Goal: Task Accomplishment & Management: Use online tool/utility

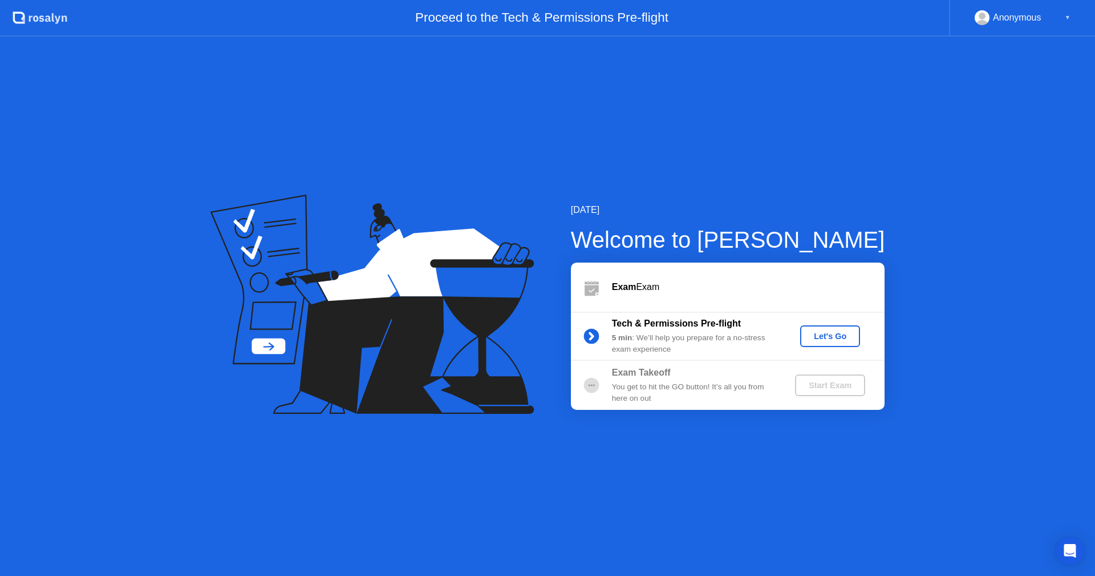
click at [839, 337] on div "Let's Go" at bounding box center [830, 335] width 51 height 9
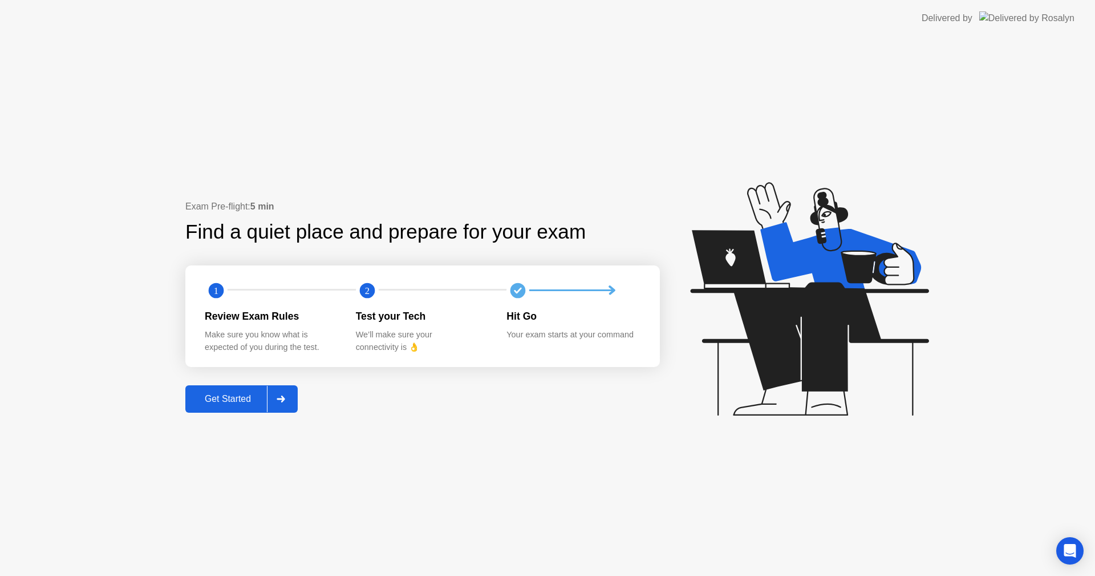
click at [235, 406] on button "Get Started" at bounding box center [241, 398] width 112 height 27
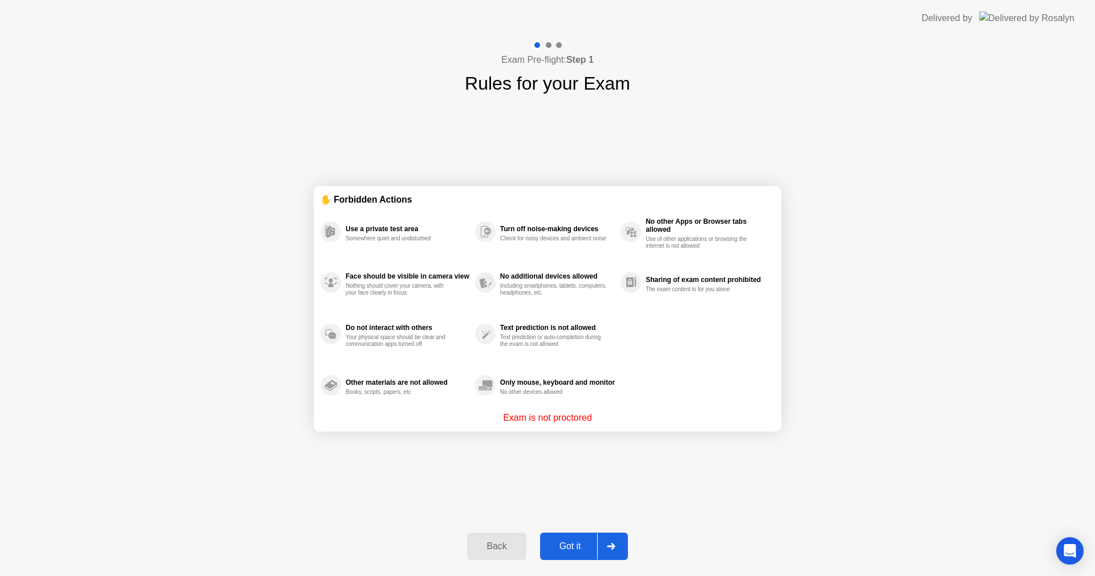
click at [925, 362] on div "Exam Pre-flight: Step 1 Rules for your Exam ✋ Forbidden Actions Use a private t…" at bounding box center [547, 306] width 1095 height 539
click at [579, 544] on div "Got it" at bounding box center [571, 546] width 54 height 10
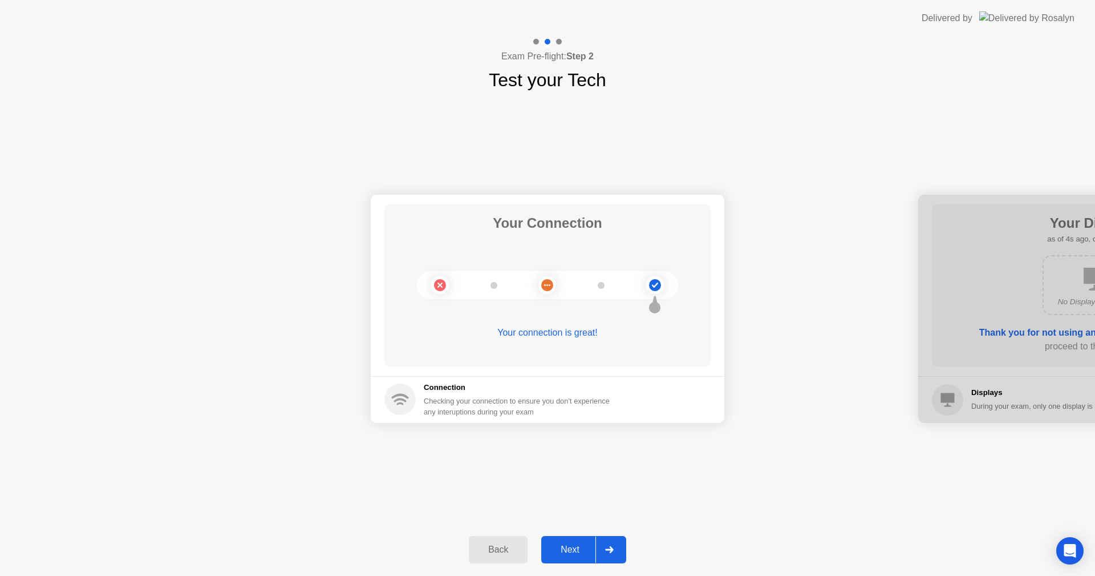
click at [568, 548] on div "Next" at bounding box center [570, 549] width 51 height 10
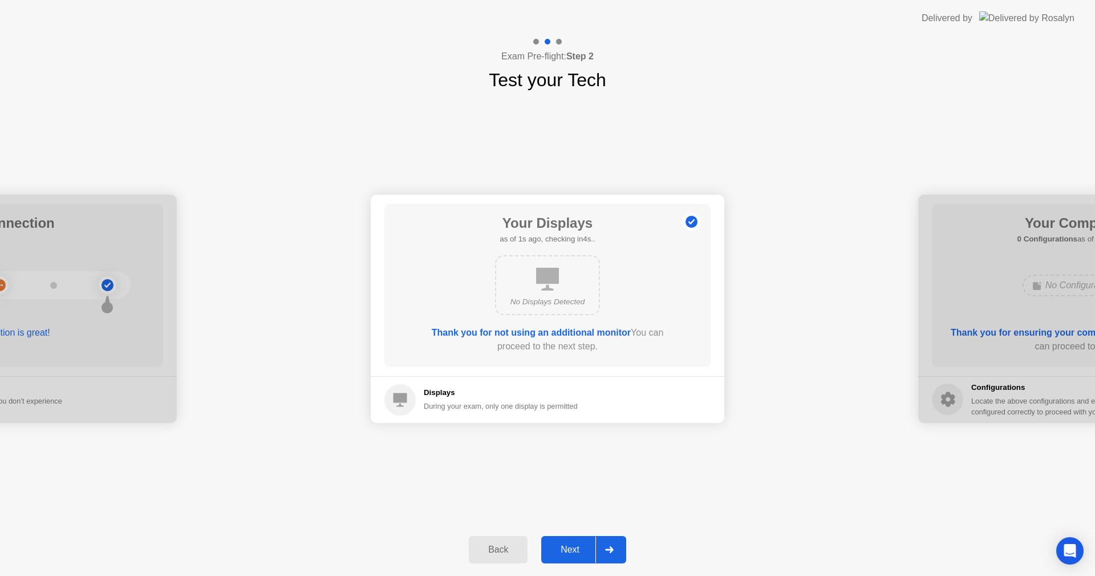
click at [568, 548] on div "Next" at bounding box center [570, 549] width 51 height 10
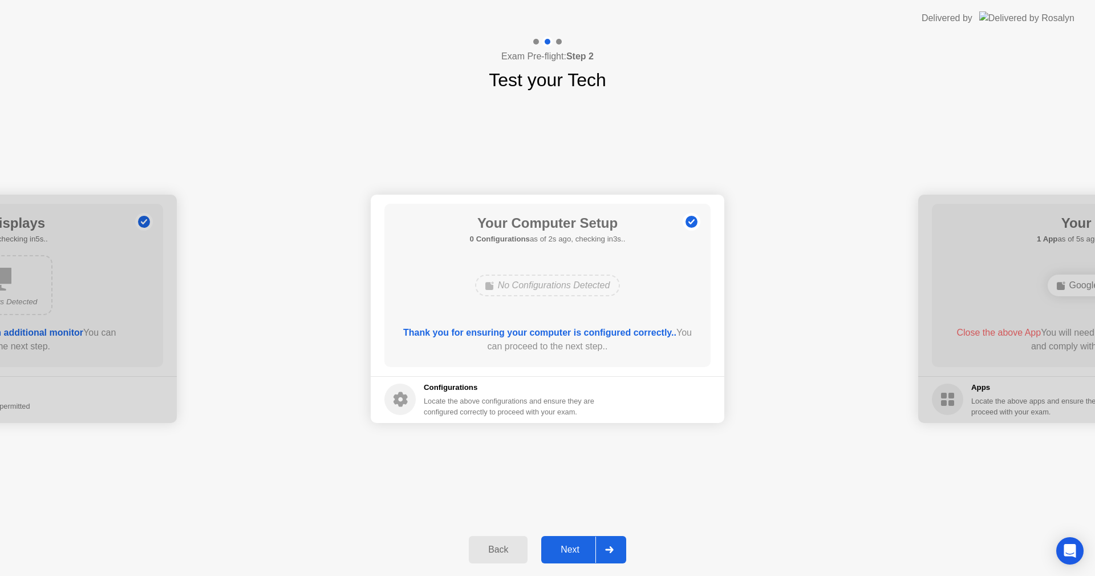
click at [568, 548] on div "Next" at bounding box center [570, 549] width 51 height 10
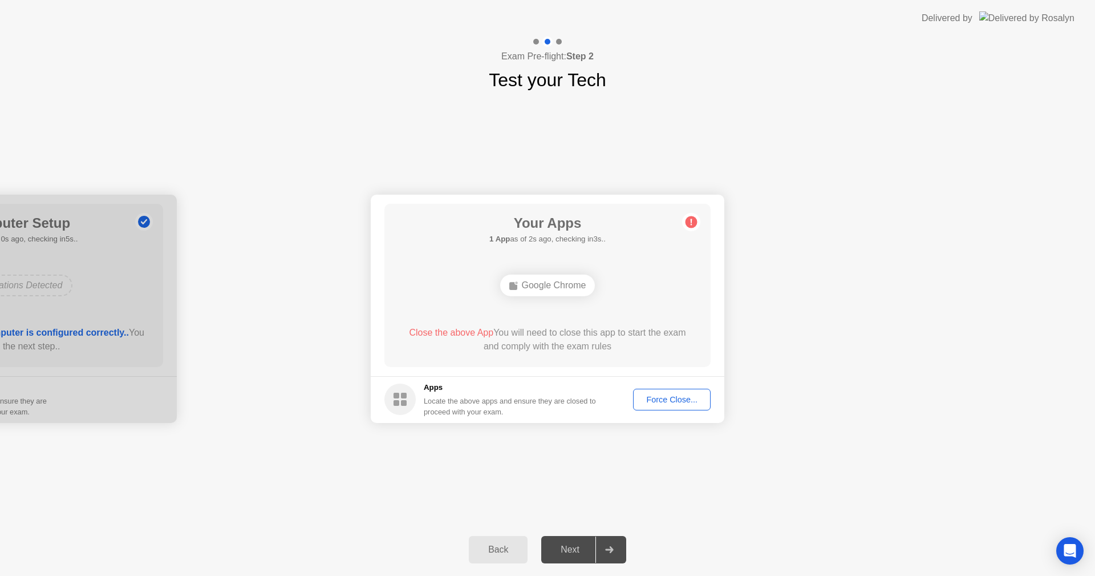
click at [669, 404] on div "Force Close..." at bounding box center [672, 399] width 70 height 9
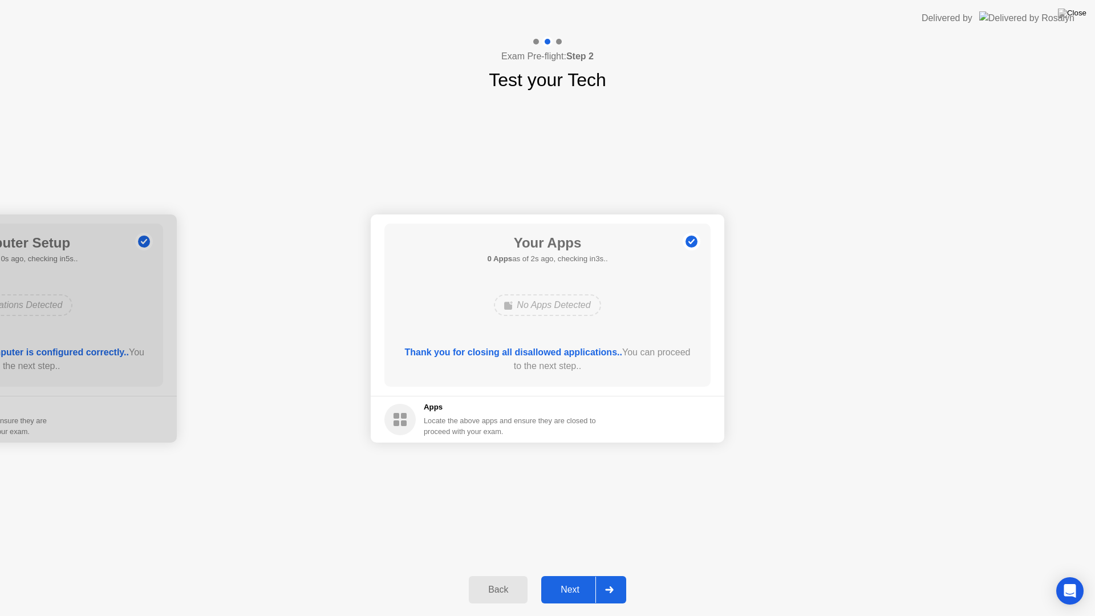
click at [576, 575] on div "Next" at bounding box center [570, 590] width 51 height 10
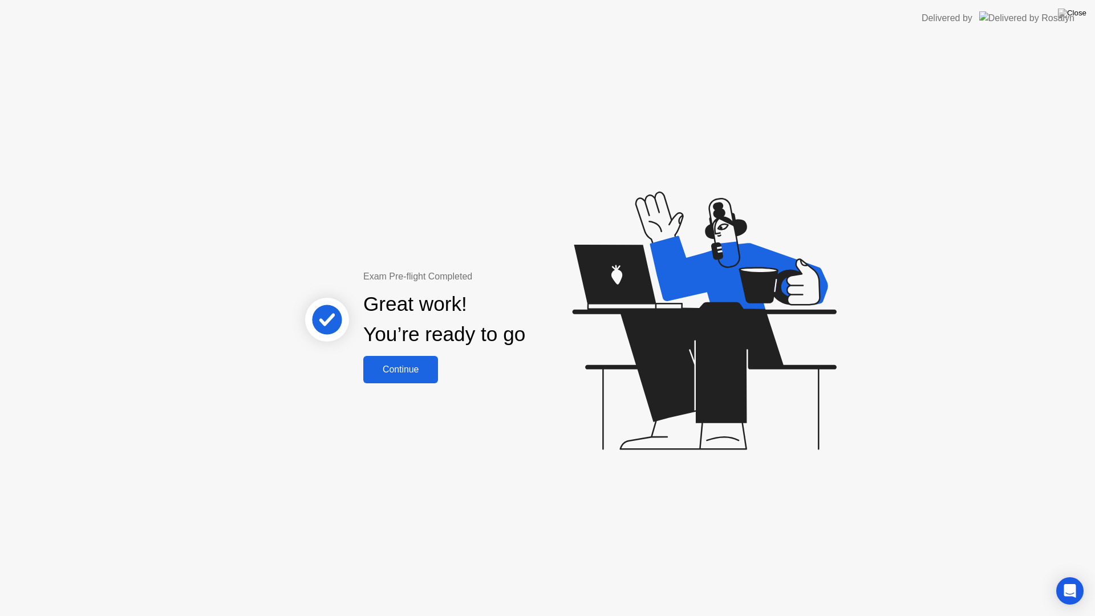
click at [405, 370] on div "Continue" at bounding box center [401, 370] width 68 height 10
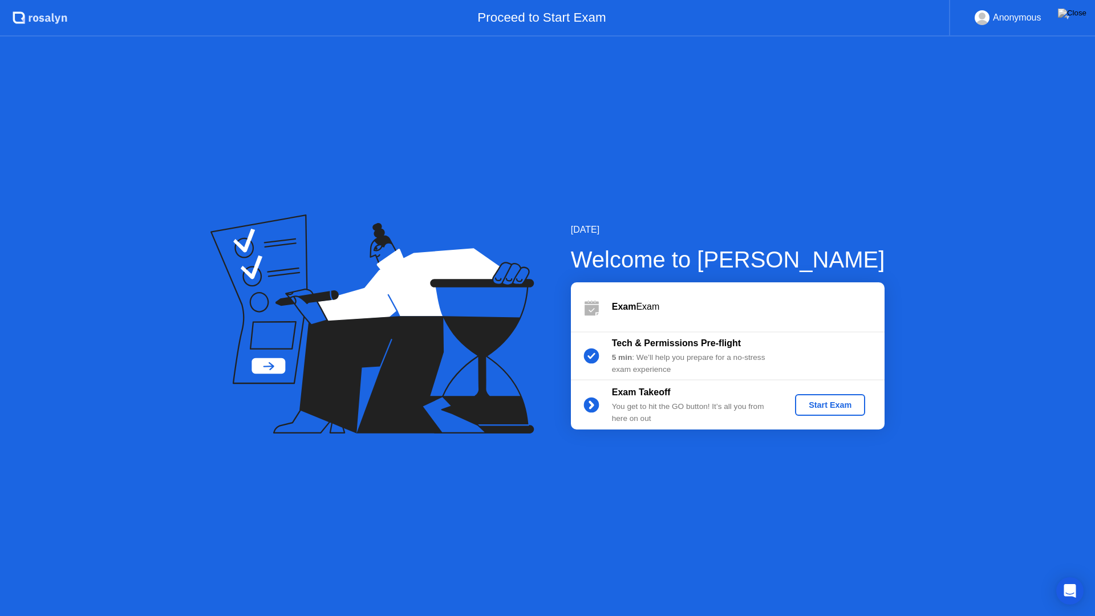
click at [850, 402] on div "Start Exam" at bounding box center [830, 405] width 61 height 9
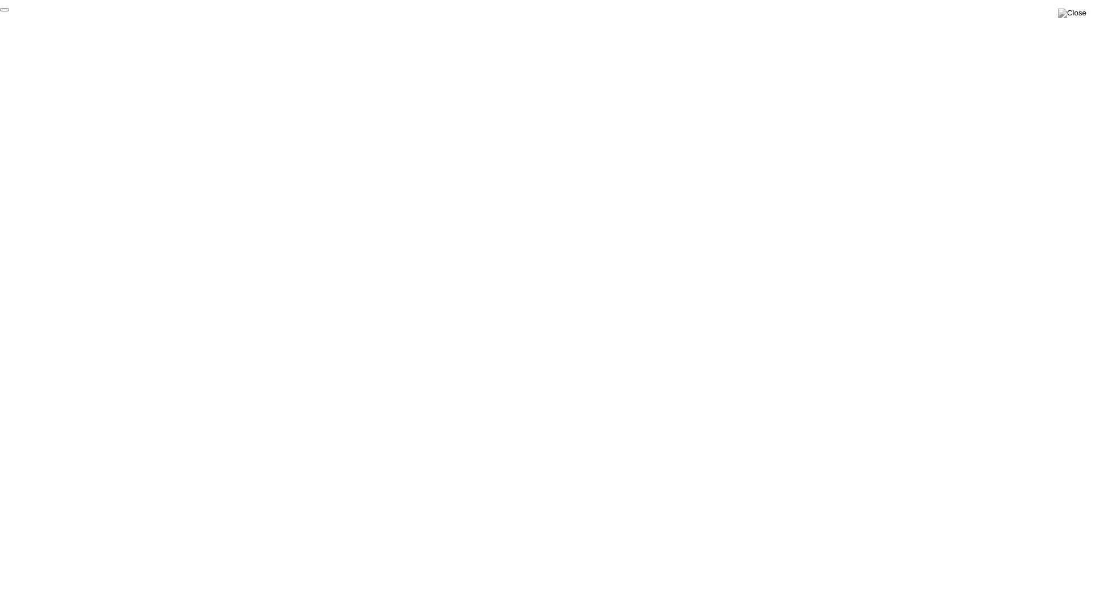
click div "End Proctoring Session"
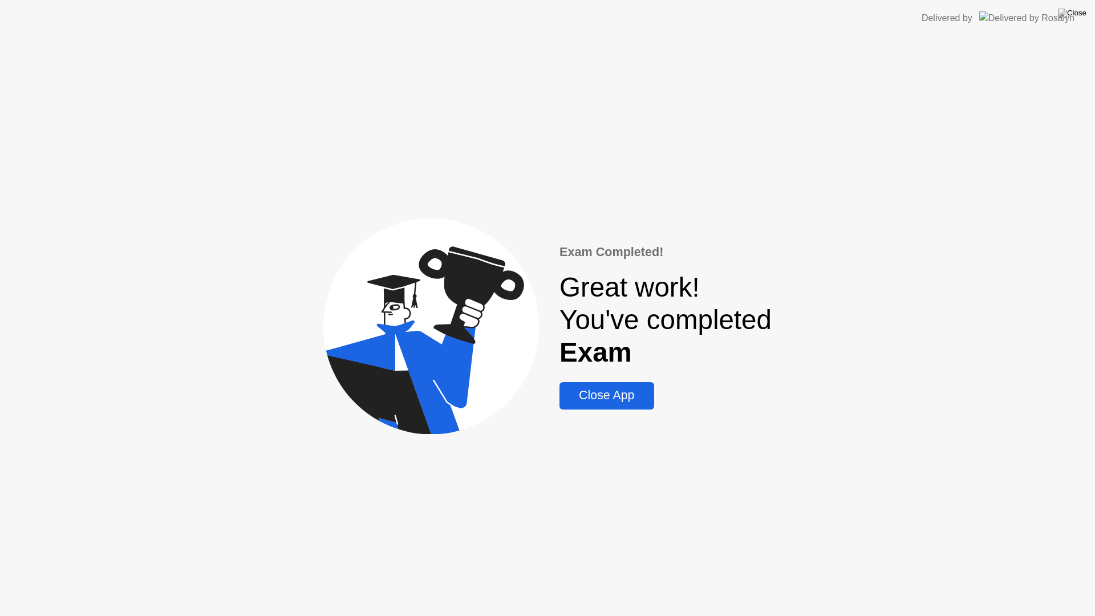
click at [587, 401] on div "Close App" at bounding box center [606, 396] width 87 height 14
